Goal: Task Accomplishment & Management: Manage account settings

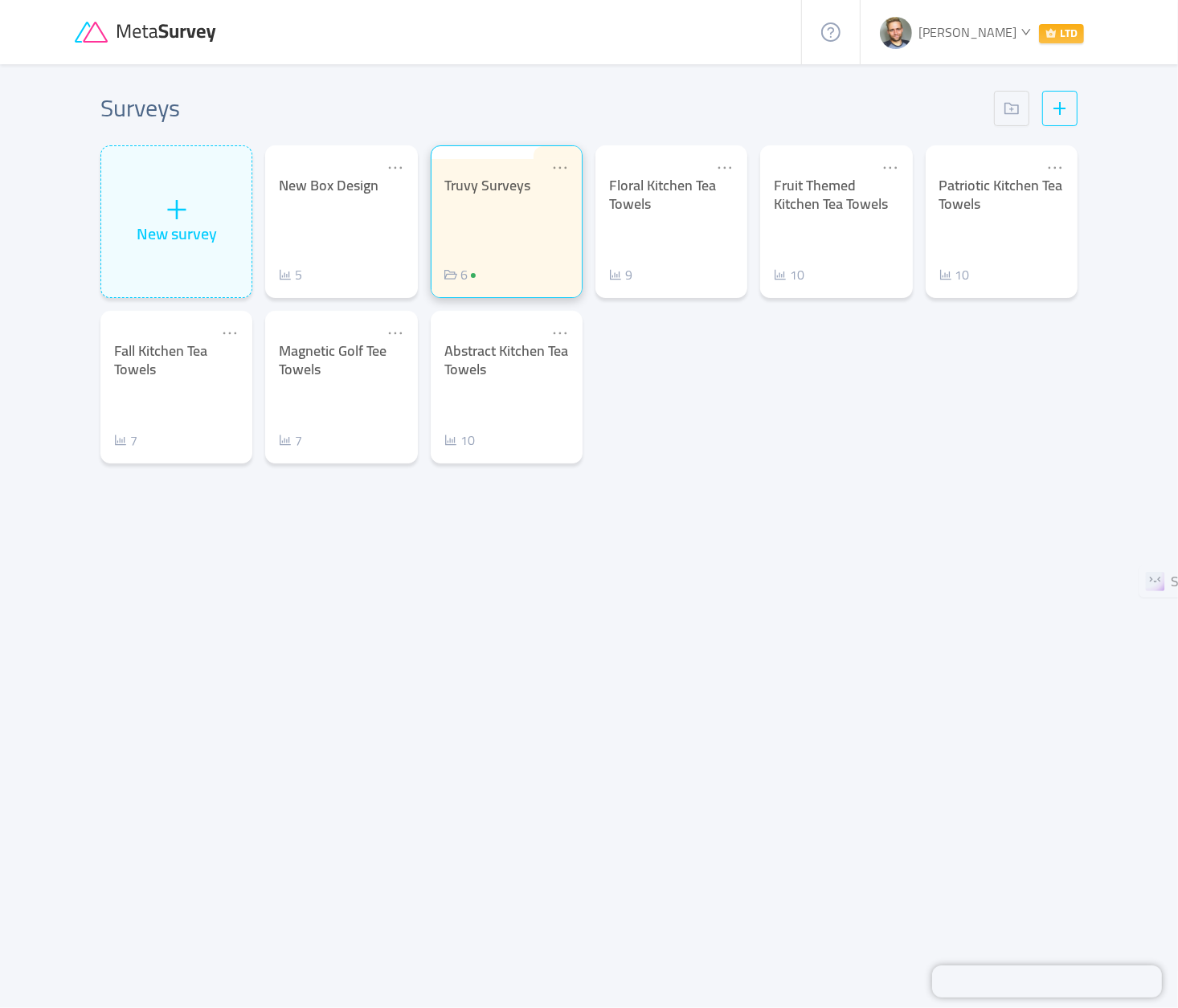
click at [497, 195] on div "Truvy Surveys" at bounding box center [507, 185] width 125 height 18
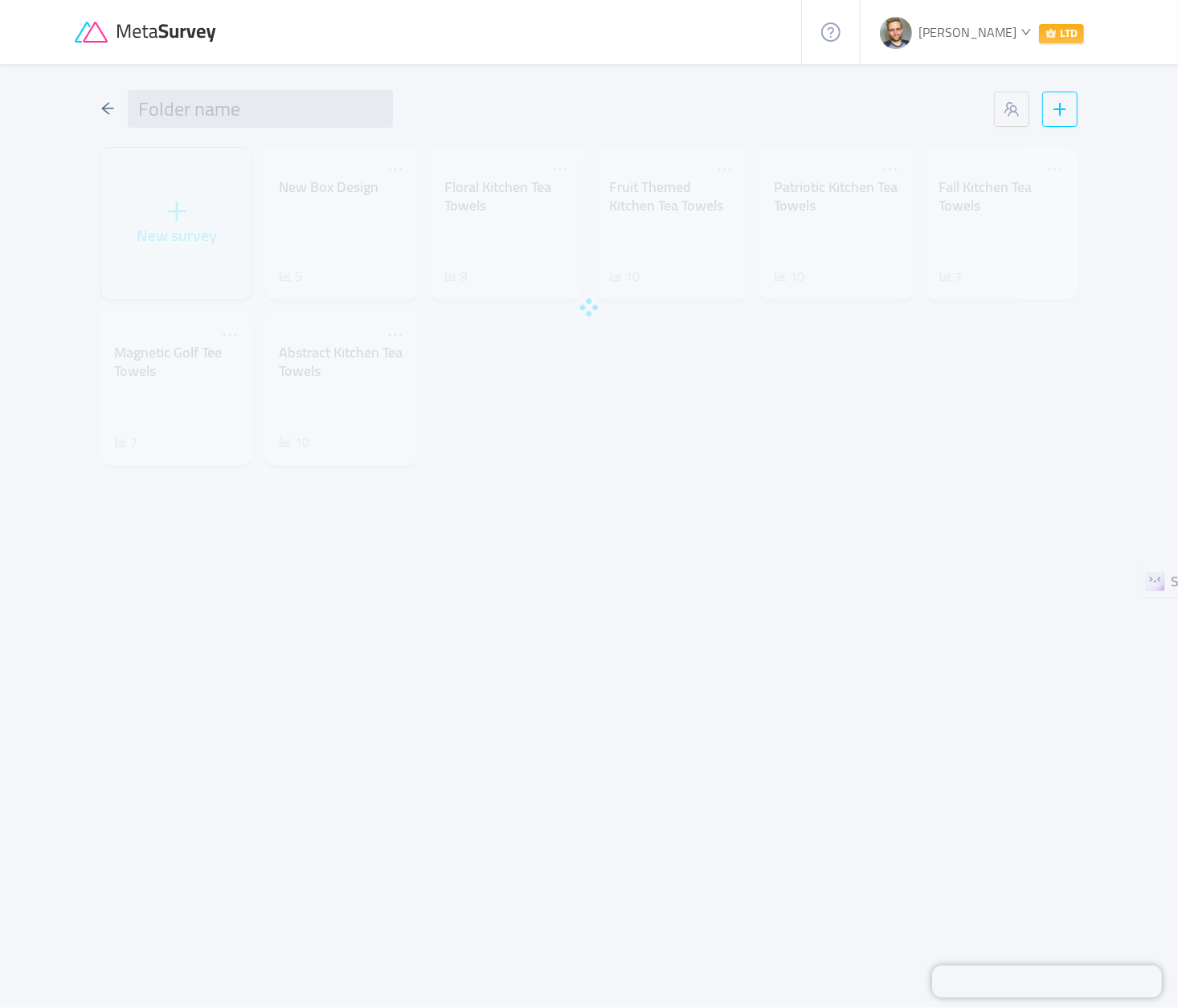
type input "Truvy Surveys"
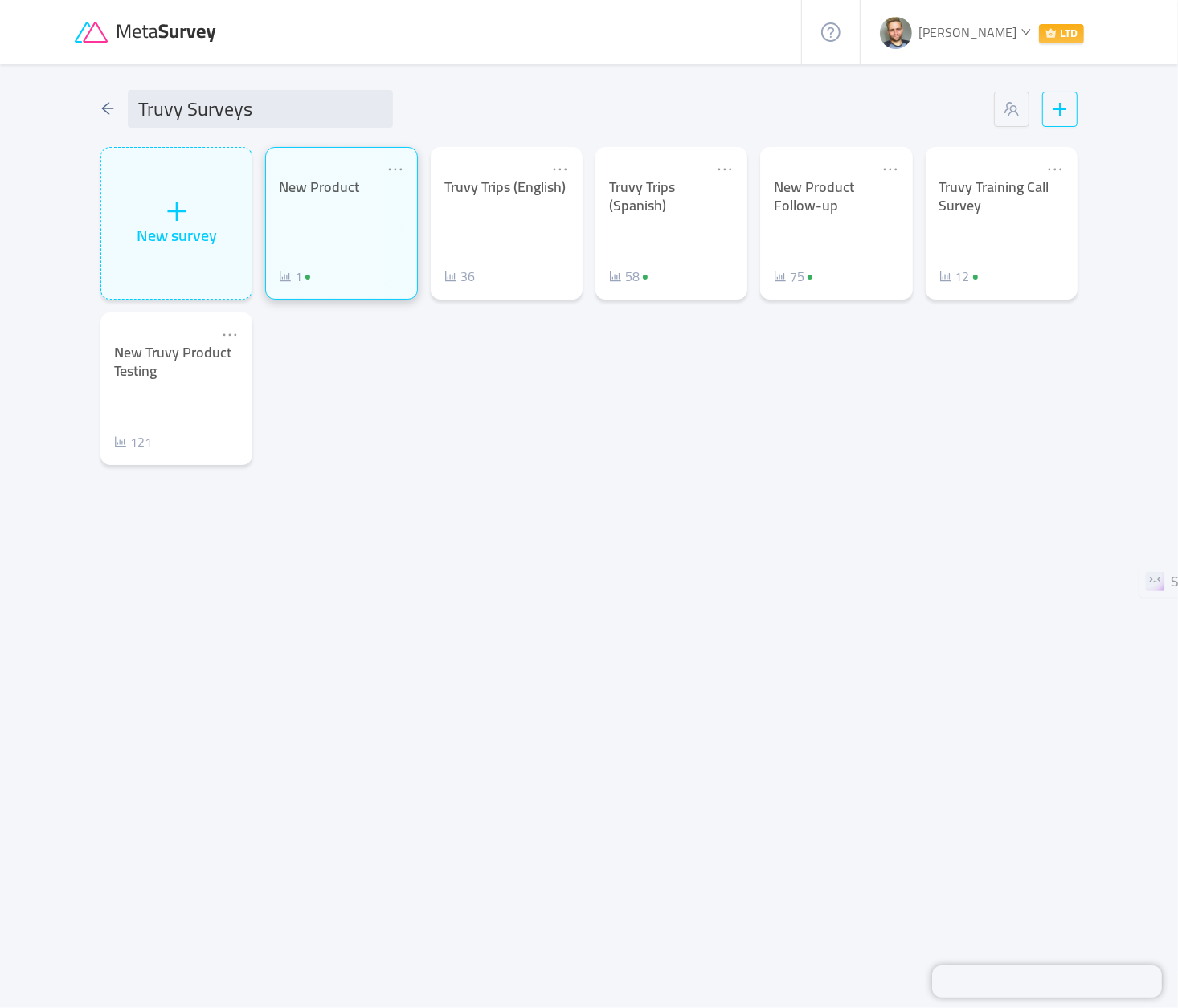
click at [375, 221] on div "New Product 1" at bounding box center [341, 232] width 125 height 108
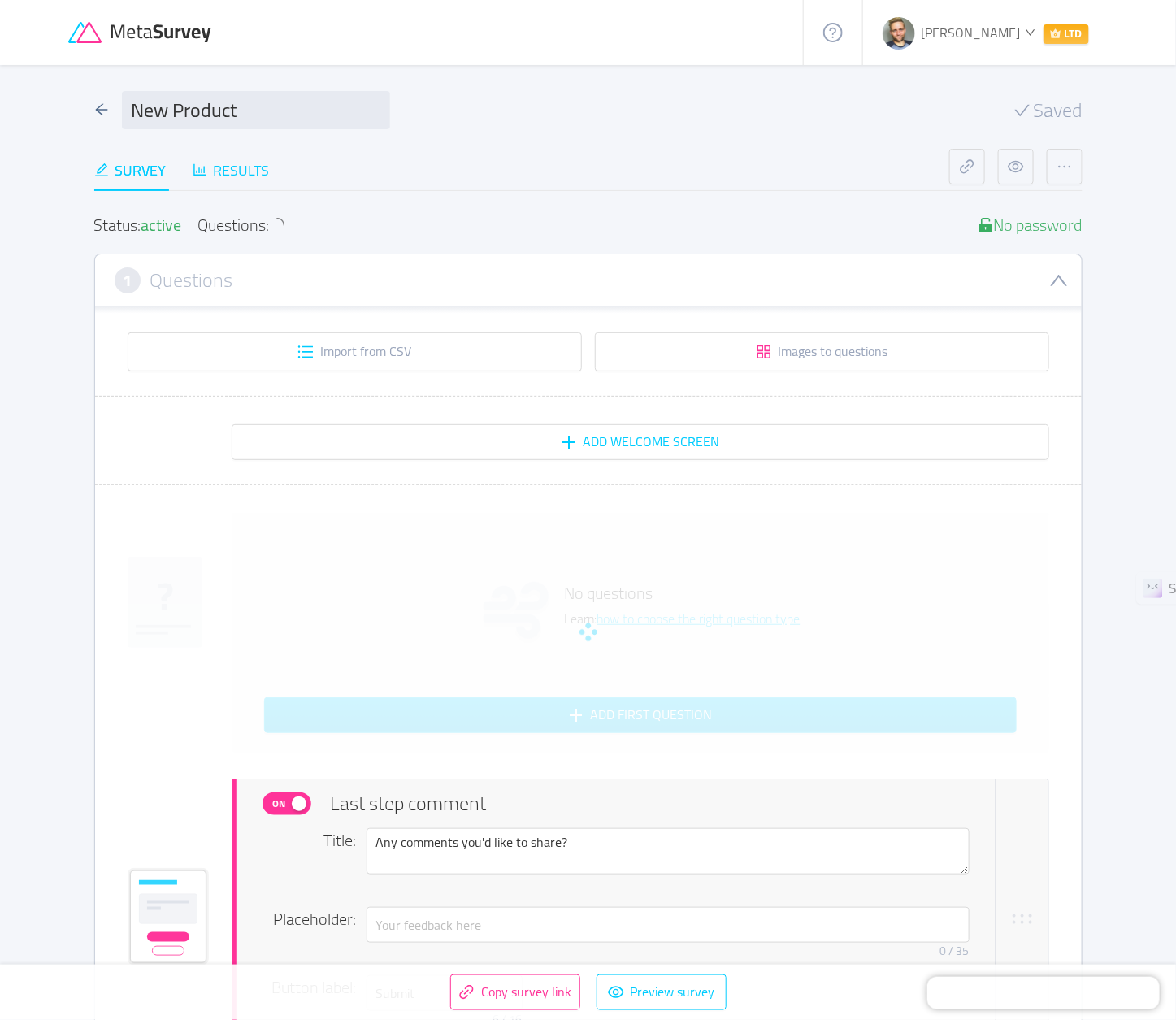
click at [255, 166] on div "Results" at bounding box center [231, 170] width 77 height 22
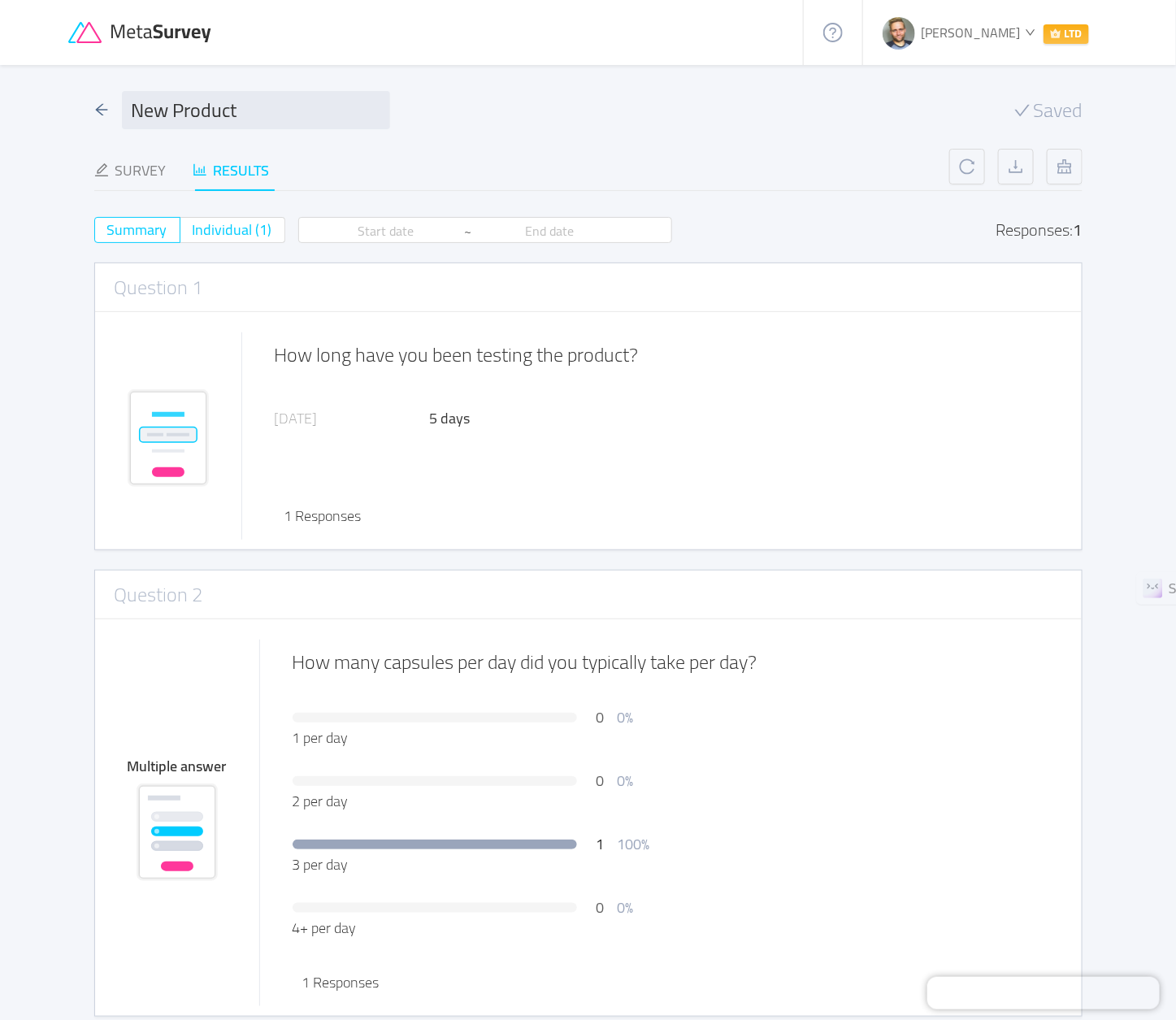
click at [238, 231] on span "Individual (1)" at bounding box center [233, 229] width 80 height 27
click at [193, 235] on input "Individual (1)" at bounding box center [193, 235] width 0 height 0
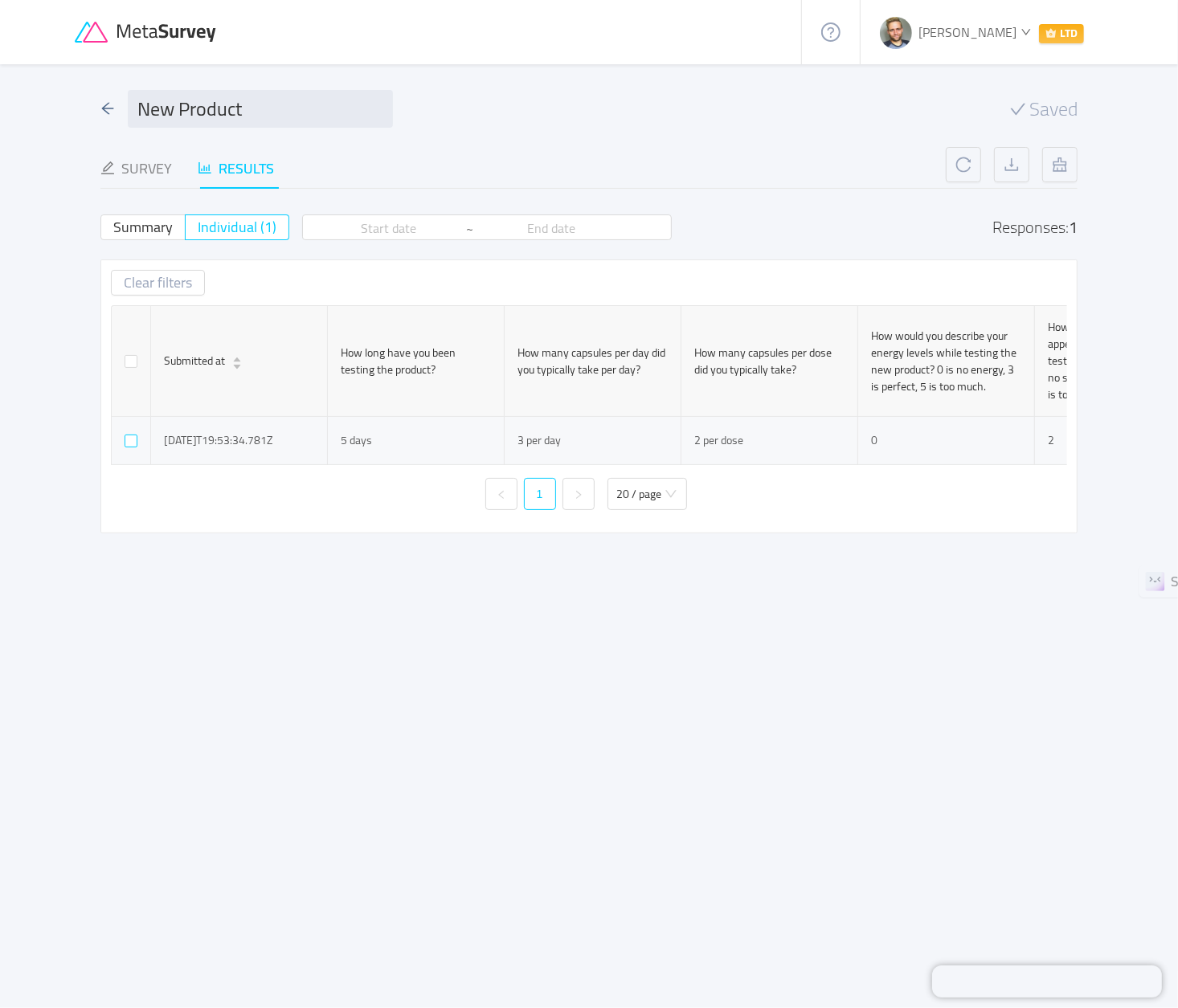
click at [134, 442] on input "checkbox" at bounding box center [131, 441] width 13 height 13
checkbox input "true"
click at [246, 279] on button "Remove selected (1)" at bounding box center [197, 282] width 172 height 25
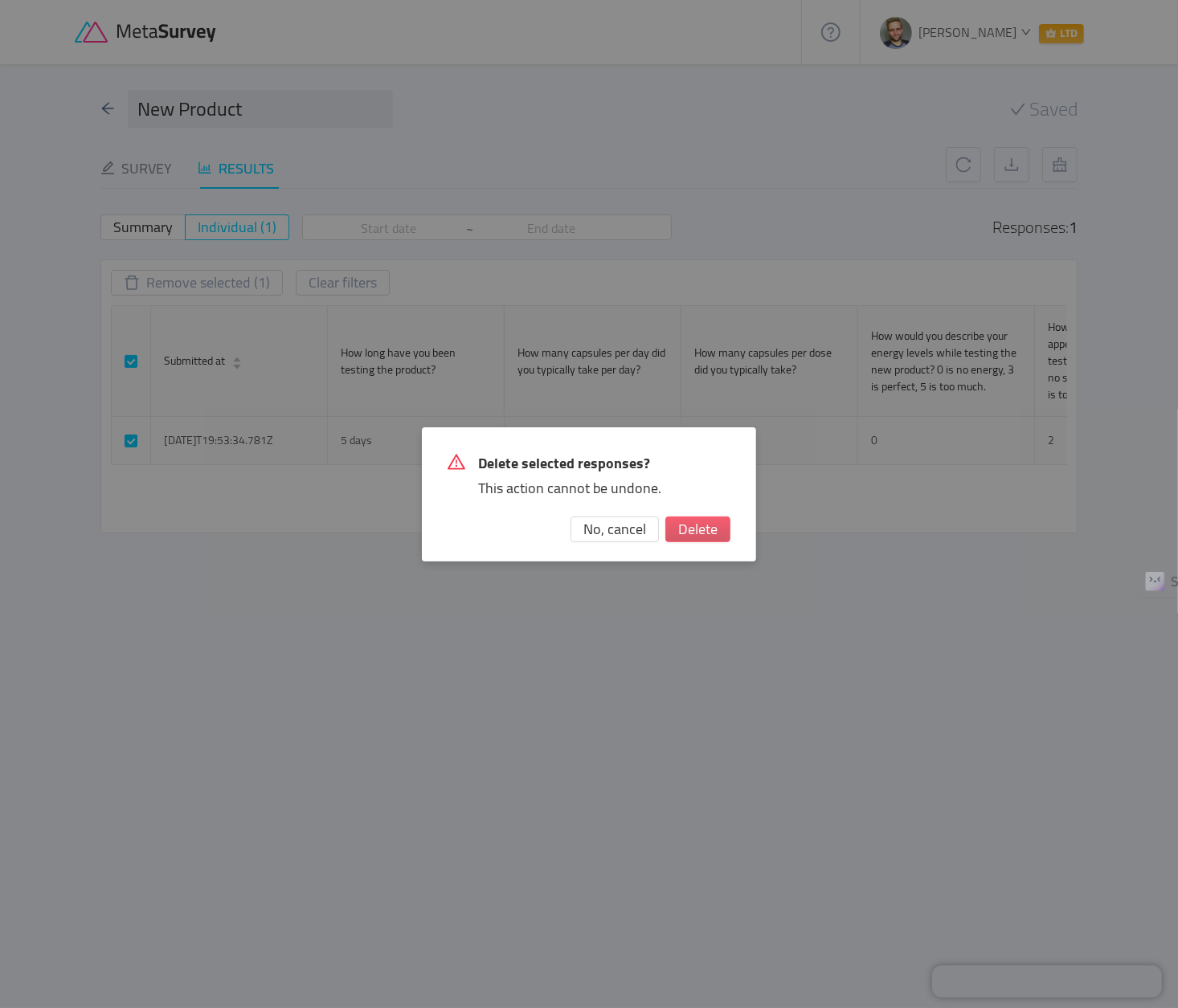
click at [702, 532] on button "Delete" at bounding box center [697, 529] width 65 height 25
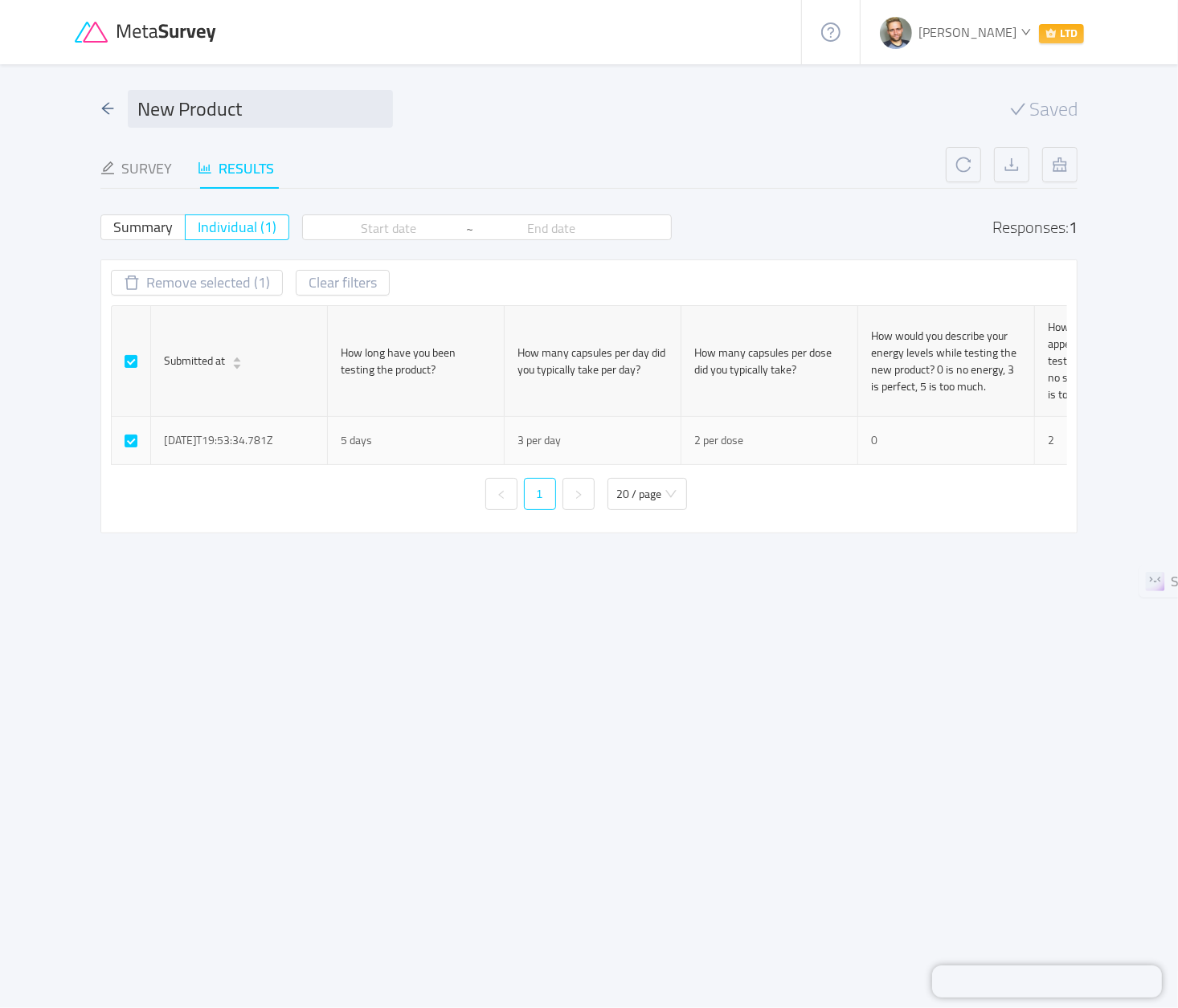
checkbox input "false"
